Goal: Information Seeking & Learning: Learn about a topic

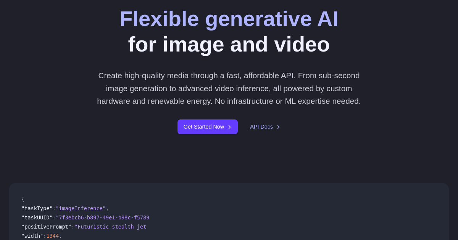
scroll to position [107, 0]
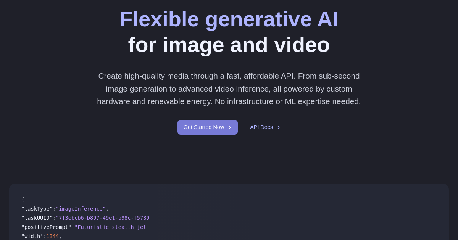
click at [232, 135] on link "Get Started Now" at bounding box center [207, 127] width 60 height 15
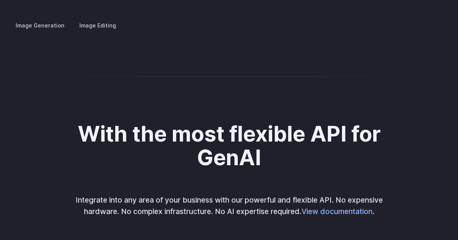
scroll to position [1544, 0]
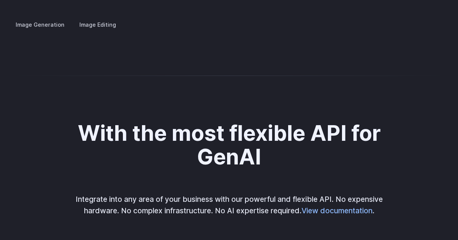
click at [0, 0] on img at bounding box center [0, 0] width 0 height 0
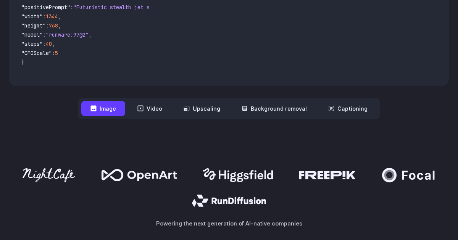
scroll to position [340, 0]
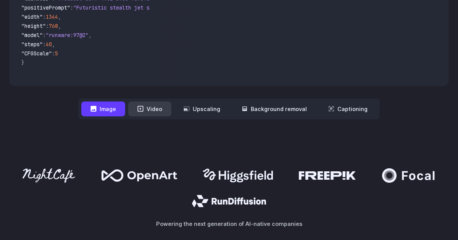
click at [156, 115] on button "Video" at bounding box center [149, 109] width 43 height 15
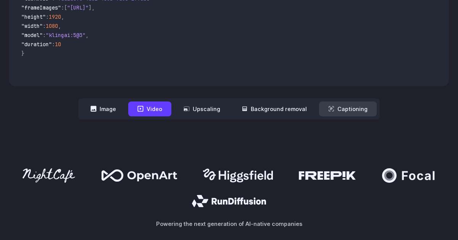
click at [345, 113] on button "Captioning" at bounding box center [348, 109] width 58 height 15
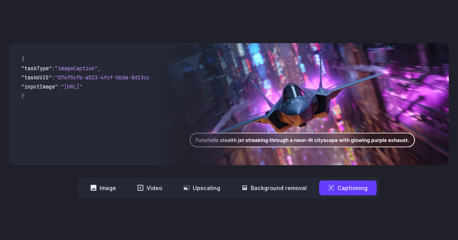
scroll to position [258, 0]
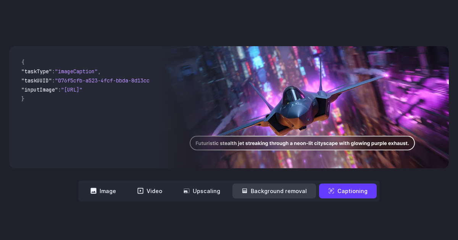
click at [305, 190] on button "Background removal" at bounding box center [274, 191] width 84 height 15
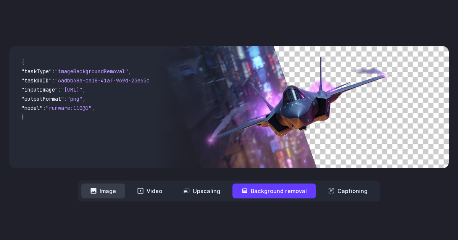
click at [97, 184] on button "Image" at bounding box center [103, 191] width 44 height 15
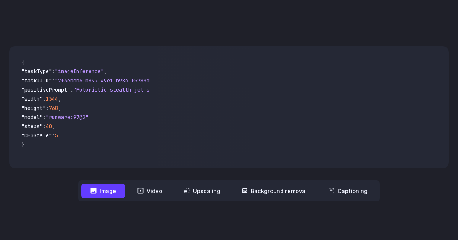
click at [46, 88] on span ""positivePrompt"" at bounding box center [45, 89] width 49 height 7
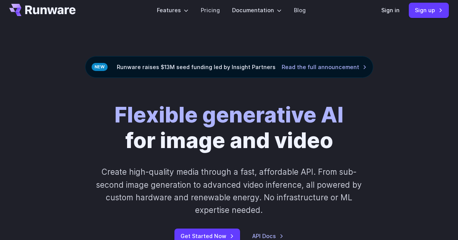
scroll to position [12, 0]
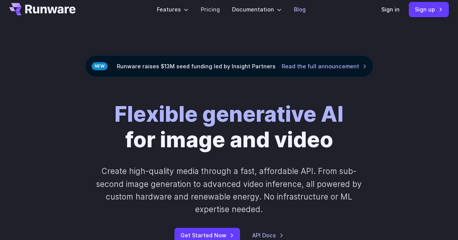
click at [304, 10] on link "Blog" at bounding box center [300, 9] width 12 height 9
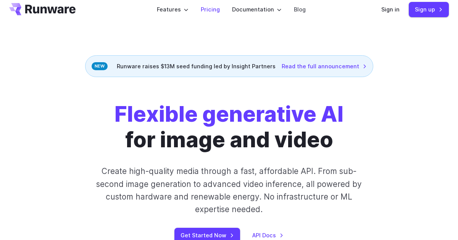
click at [216, 10] on link "Pricing" at bounding box center [210, 9] width 19 height 9
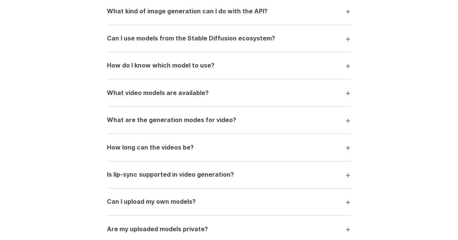
scroll to position [1655, 0]
